Goal: Entertainment & Leisure: Consume media (video, audio)

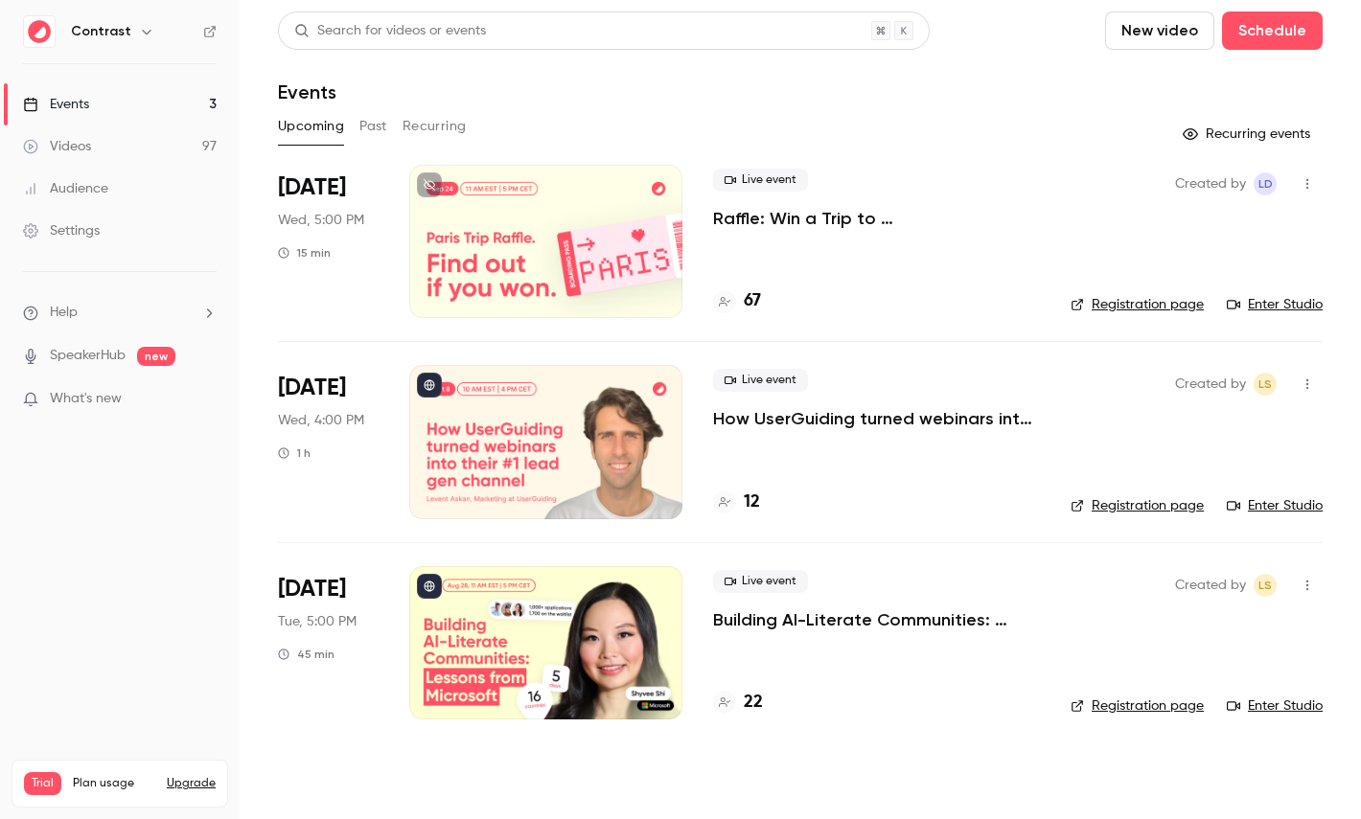
click at [135, 158] on link "Videos 97" at bounding box center [120, 147] width 240 height 42
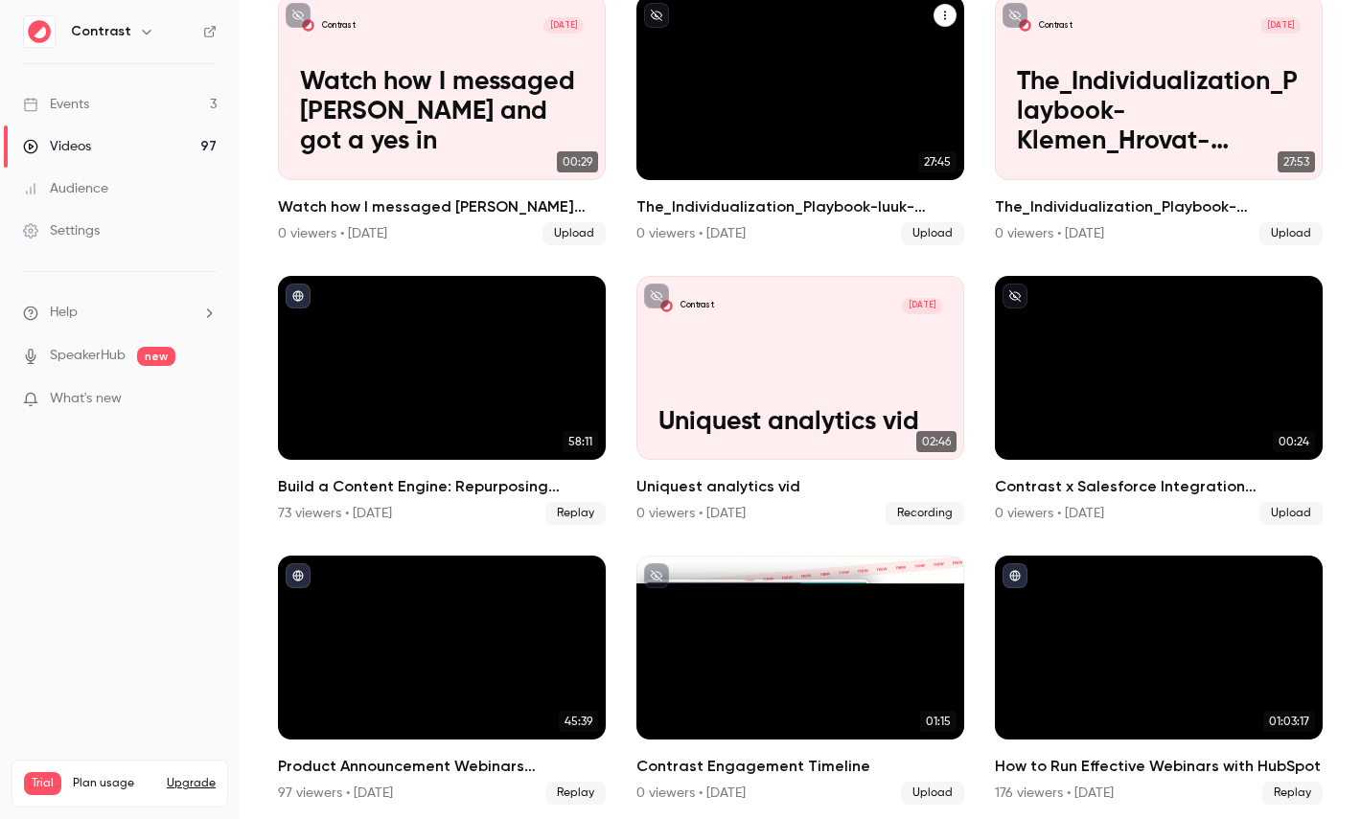
scroll to position [1043, 0]
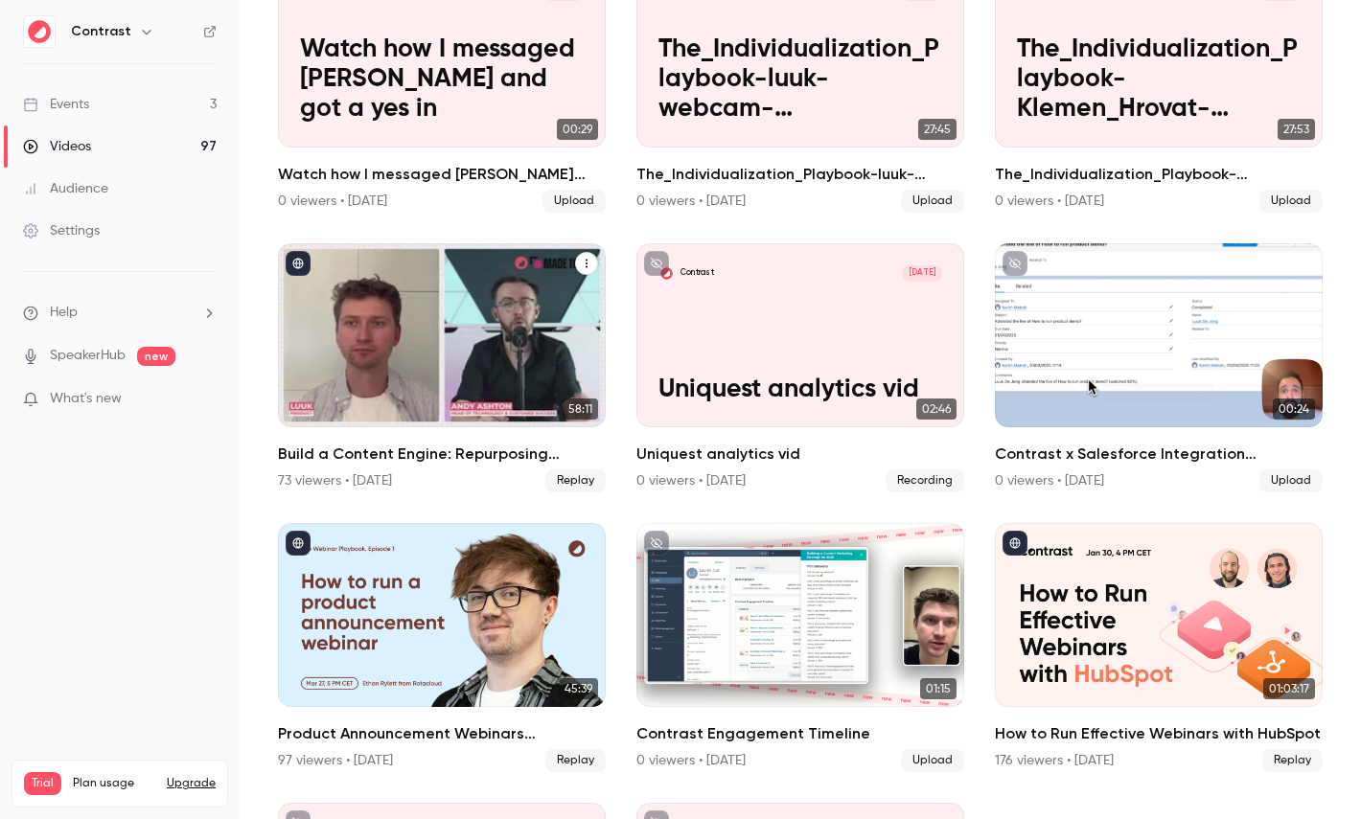
click at [401, 342] on div "Build a Content Engine: Repurposing Strategies for SaaS Teams" at bounding box center [442, 335] width 328 height 184
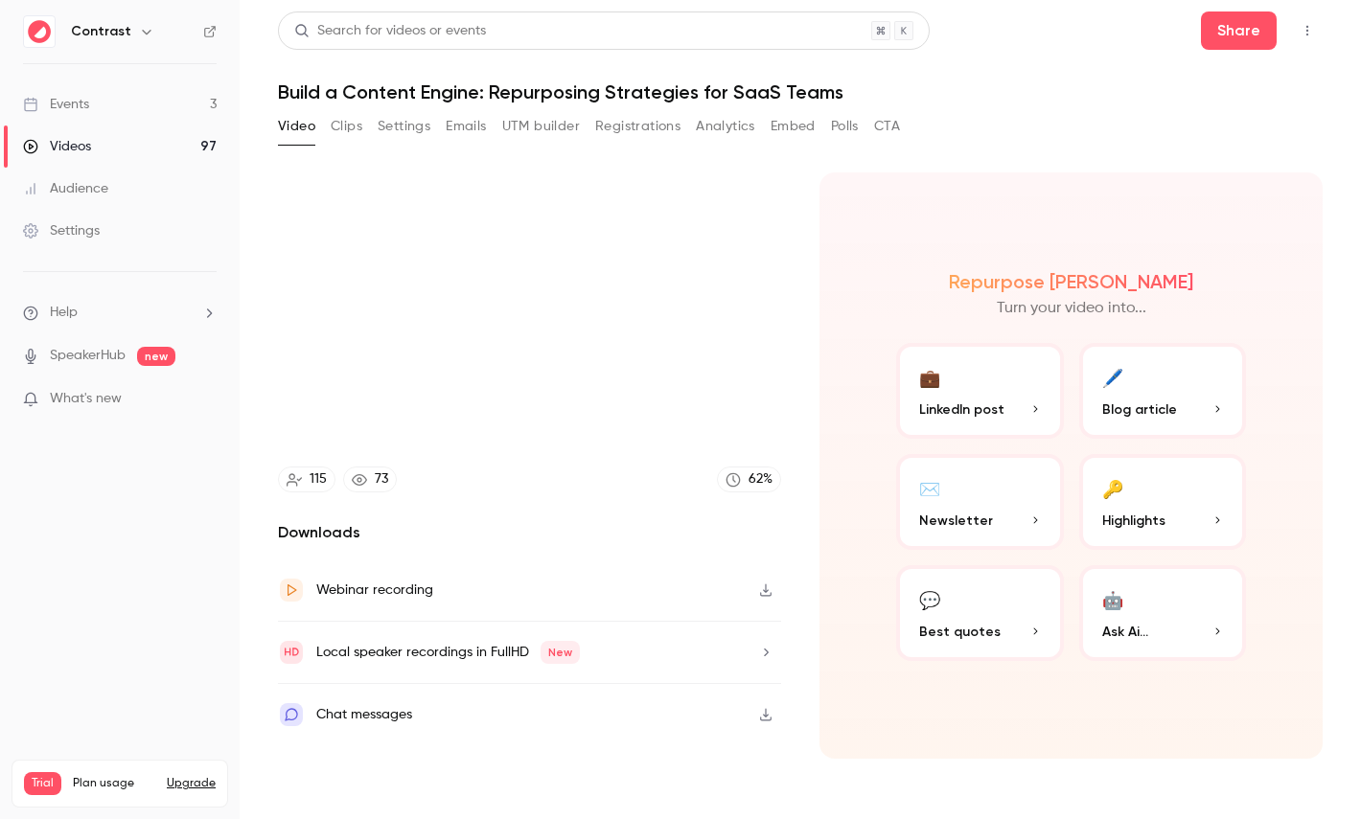
click at [403, 646] on div "Local speaker recordings in FullHD New" at bounding box center [448, 652] width 264 height 23
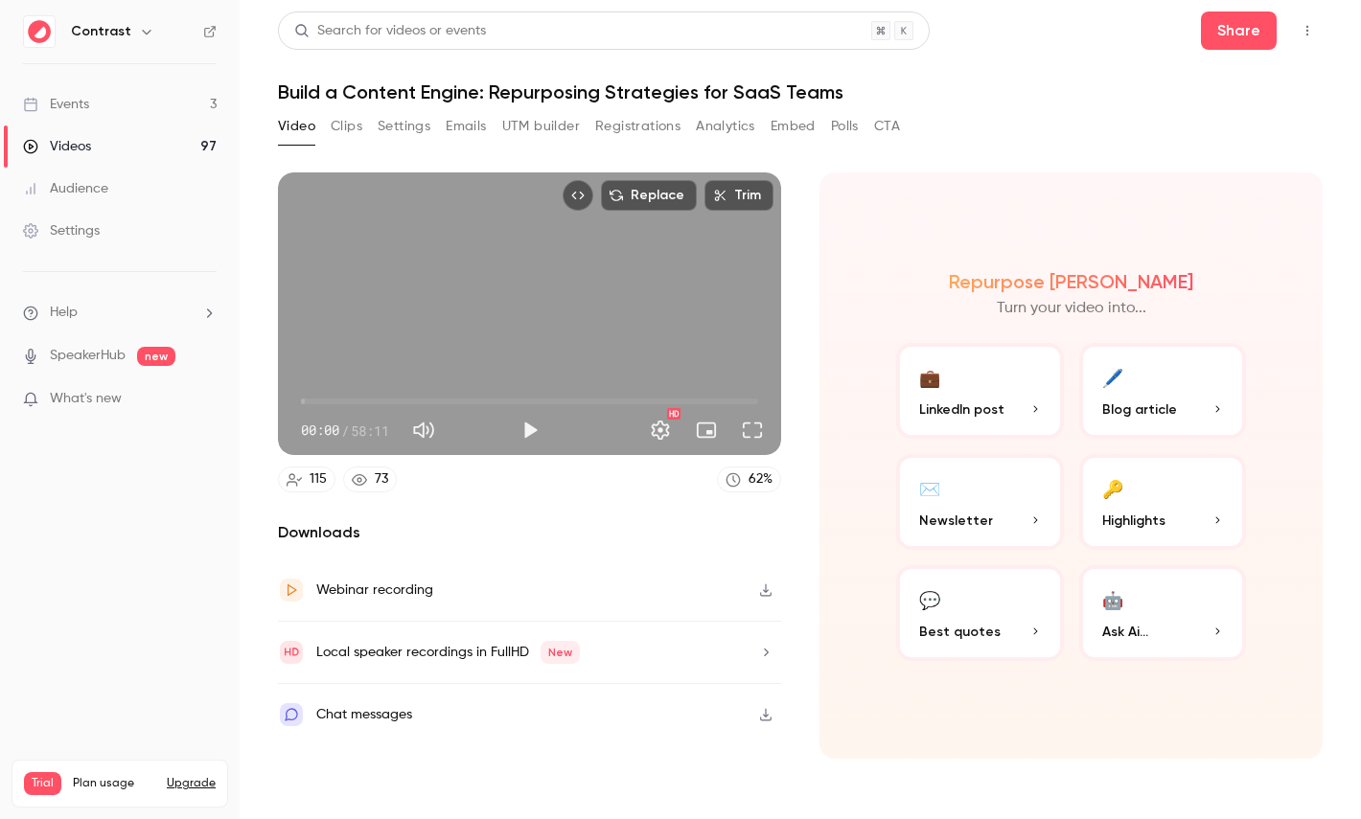
click at [345, 130] on button "Clips" at bounding box center [347, 126] width 32 height 31
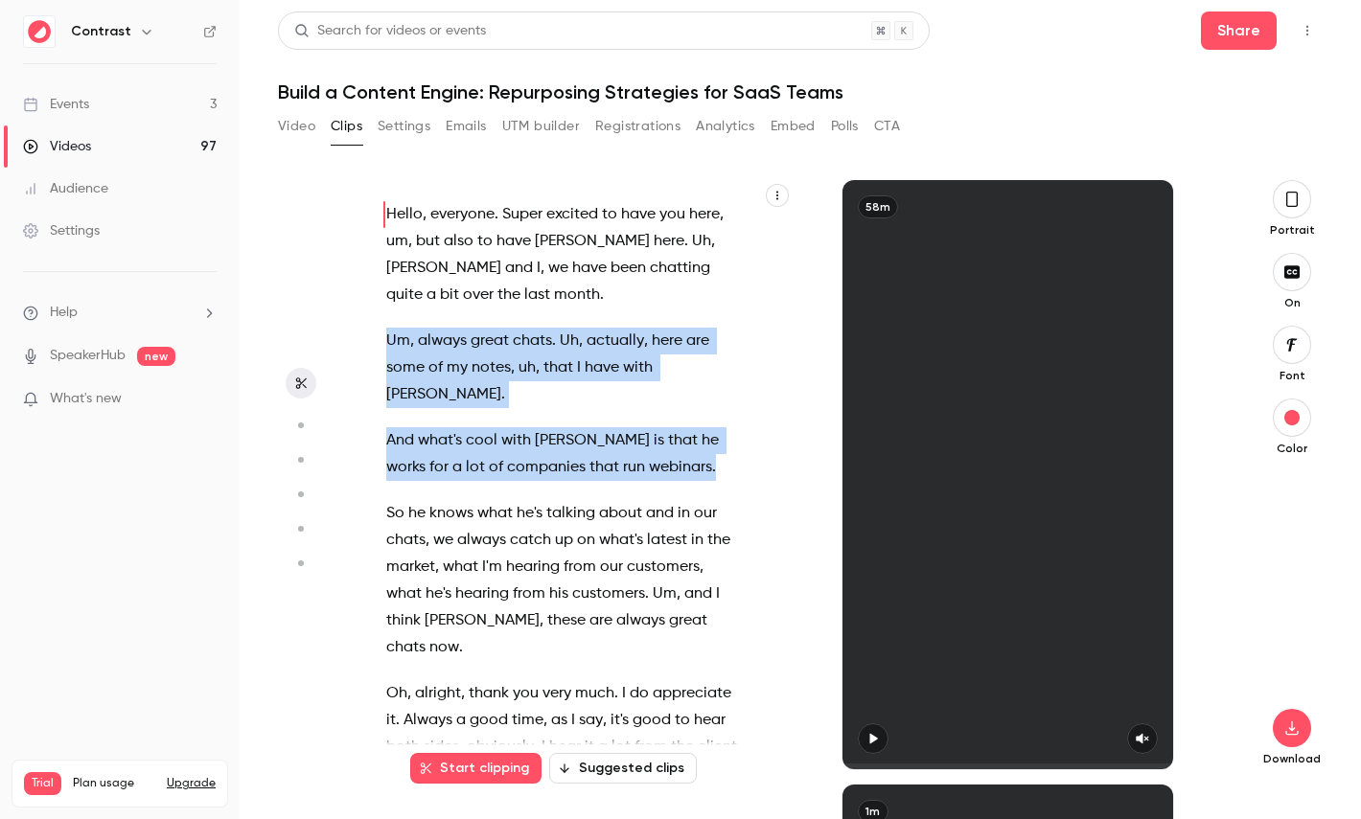
drag, startPoint x: 380, startPoint y: 342, endPoint x: 662, endPoint y: 439, distance: 297.9
click at [662, 439] on div "Hello , everyone . Super excited to have you here , um , but also to have [PERS…" at bounding box center [572, 484] width 421 height 570
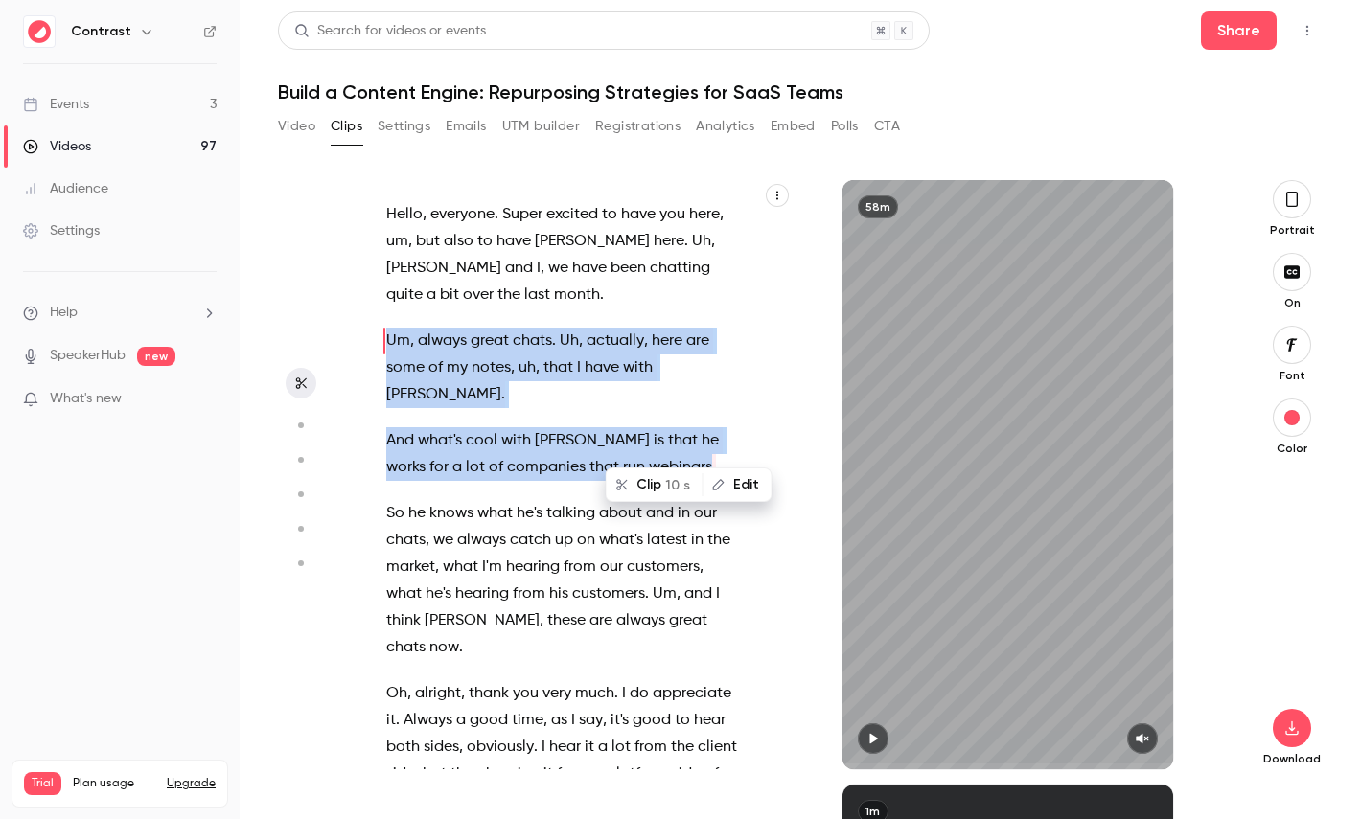
click at [688, 447] on p "And what's cool with [PERSON_NAME] is that he works for a lot of companies that…" at bounding box center [563, 454] width 354 height 54
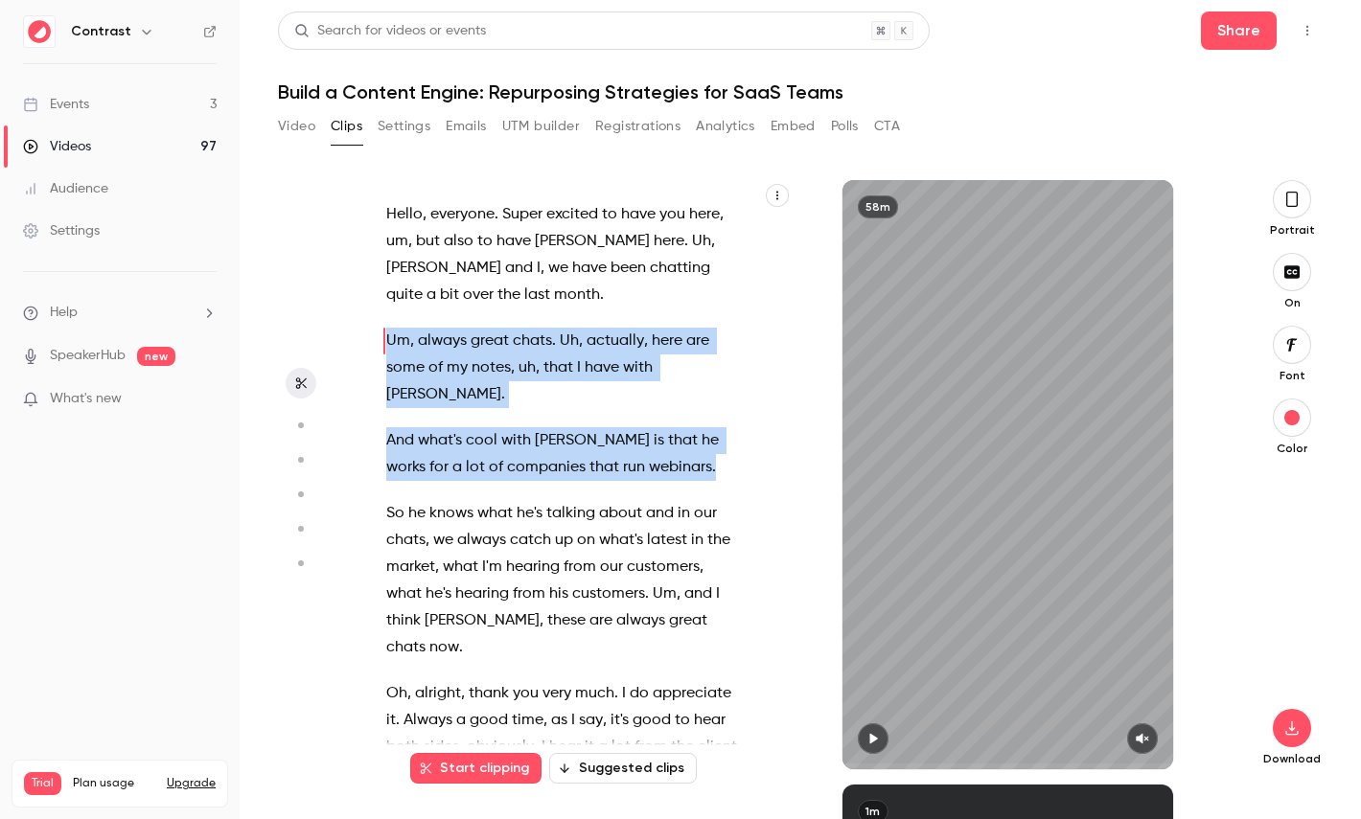
drag, startPoint x: 688, startPoint y: 447, endPoint x: 345, endPoint y: 324, distance: 364.3
click at [345, 324] on section "Hello , everyone . Super excited to have you here , um , but also to have [PERS…" at bounding box center [800, 499] width 1044 height 639
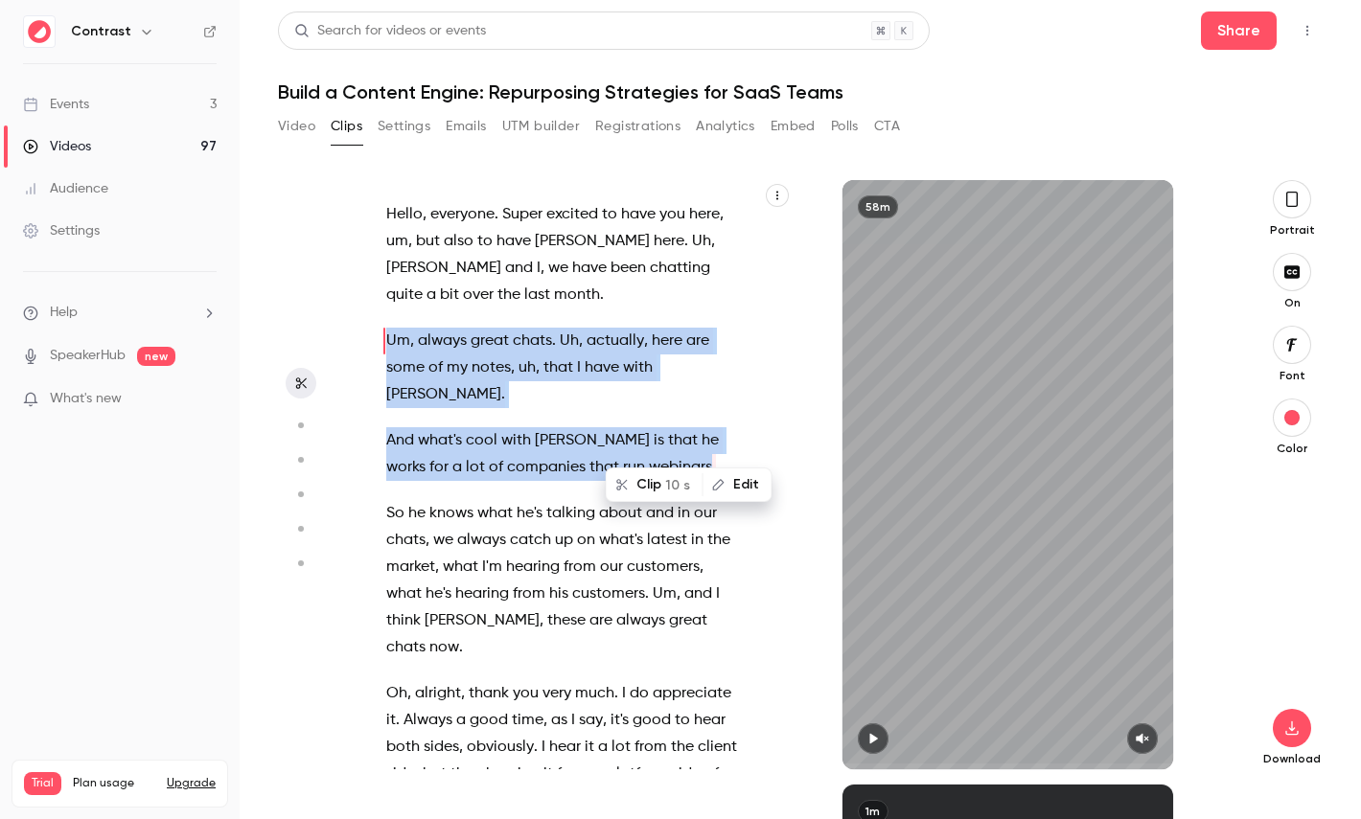
type input "****"
click at [297, 125] on button "Video" at bounding box center [296, 126] width 37 height 31
